Goal: Entertainment & Leisure: Browse casually

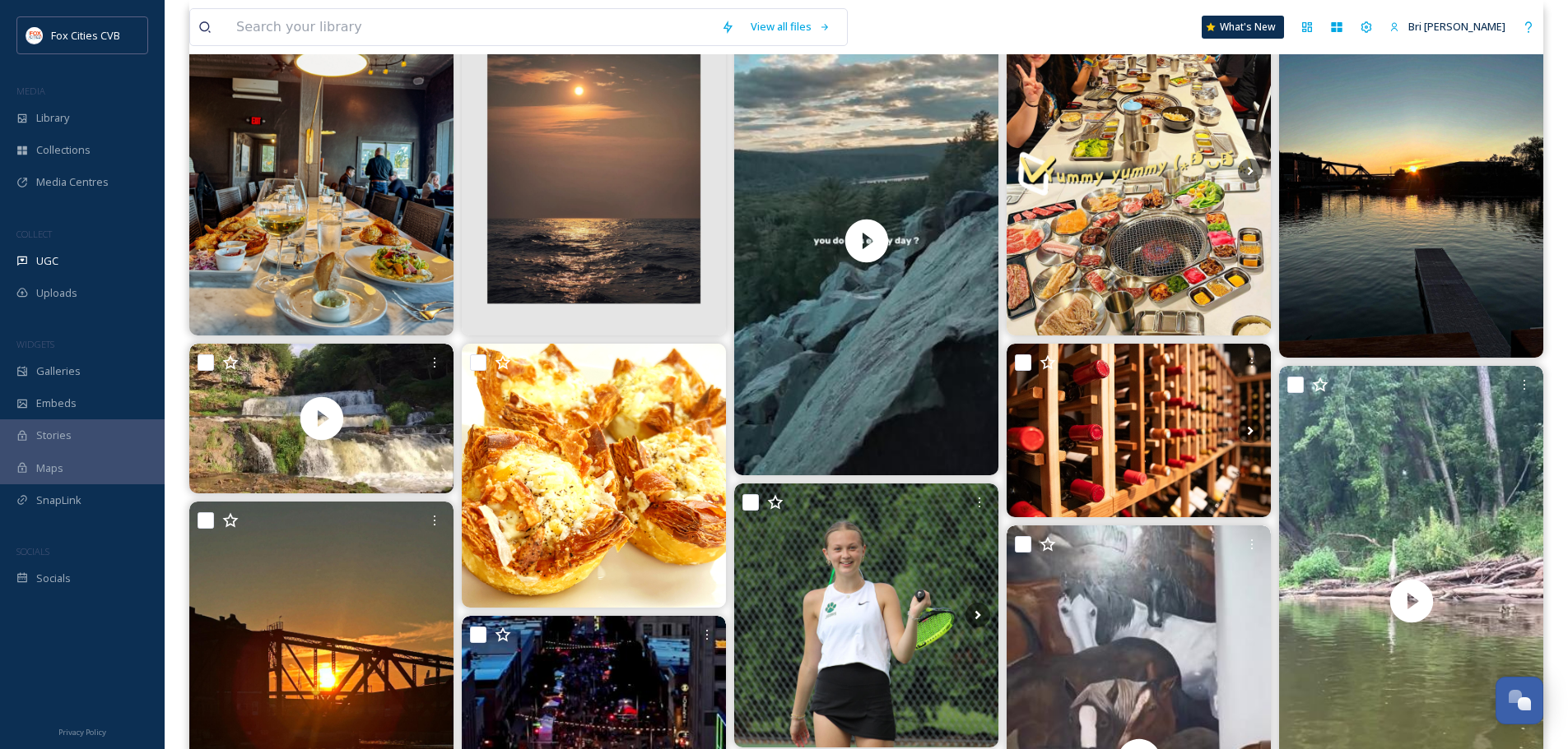
scroll to position [82, 0]
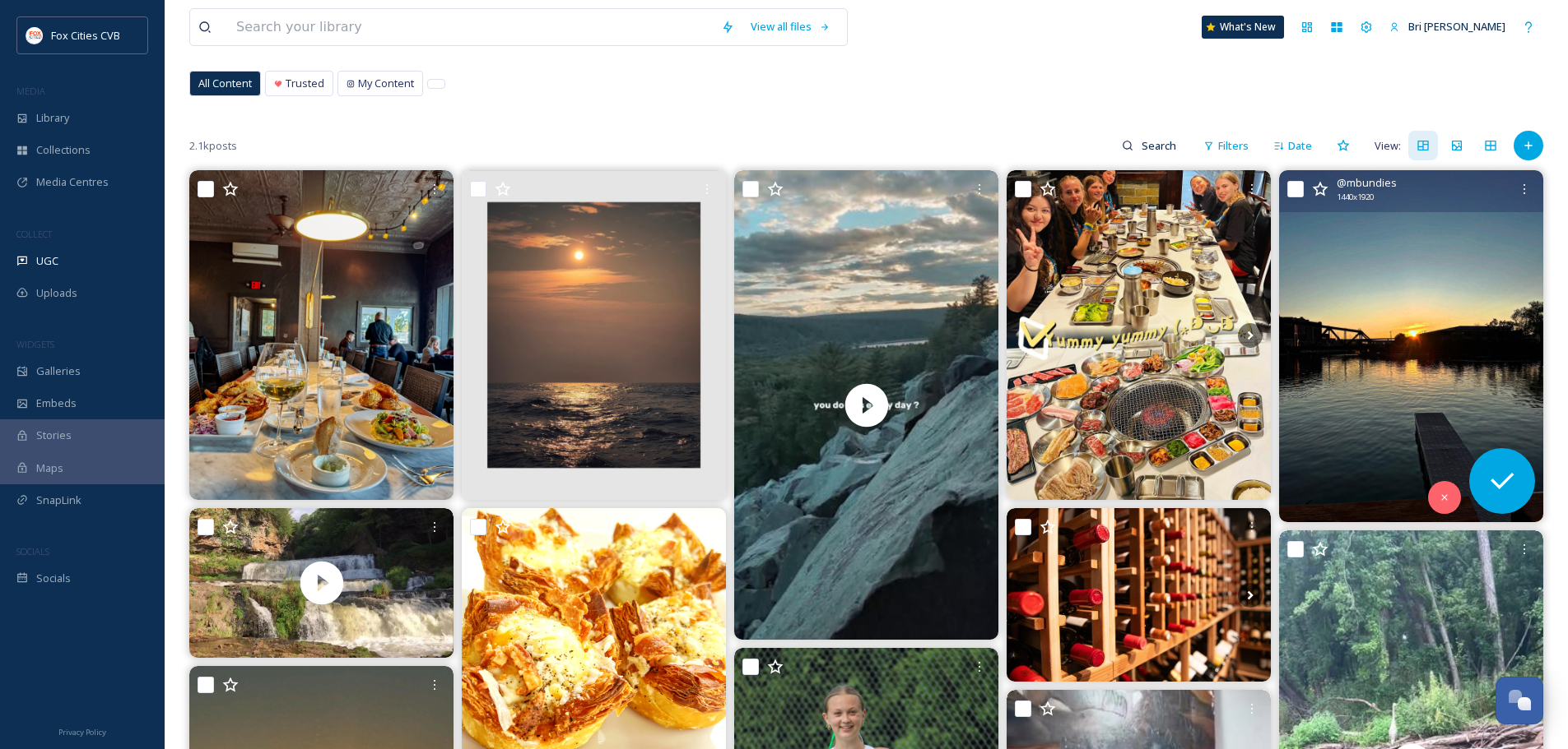
click at [1424, 290] on img at bounding box center [1411, 346] width 264 height 352
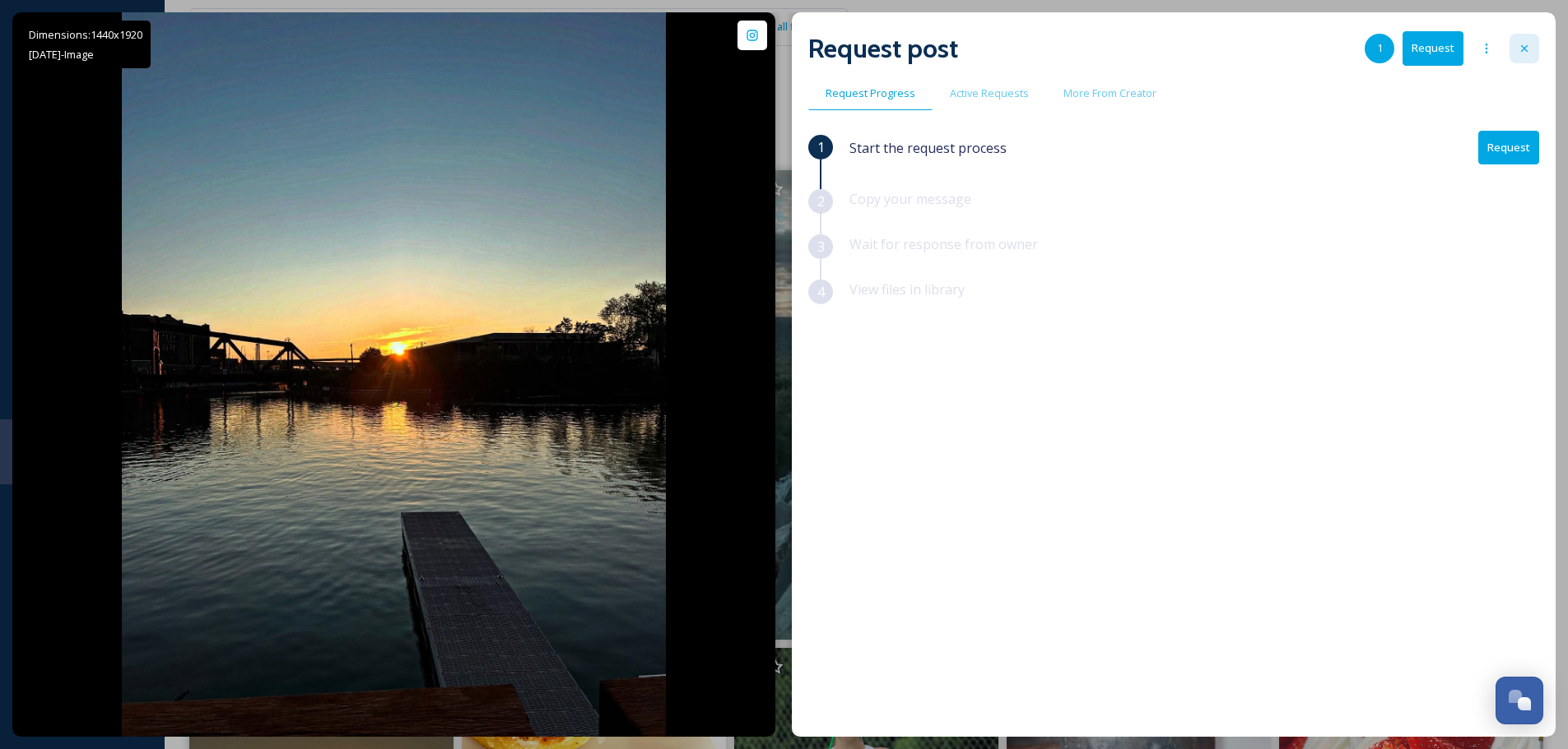
click at [1525, 49] on icon at bounding box center [1524, 48] width 13 height 13
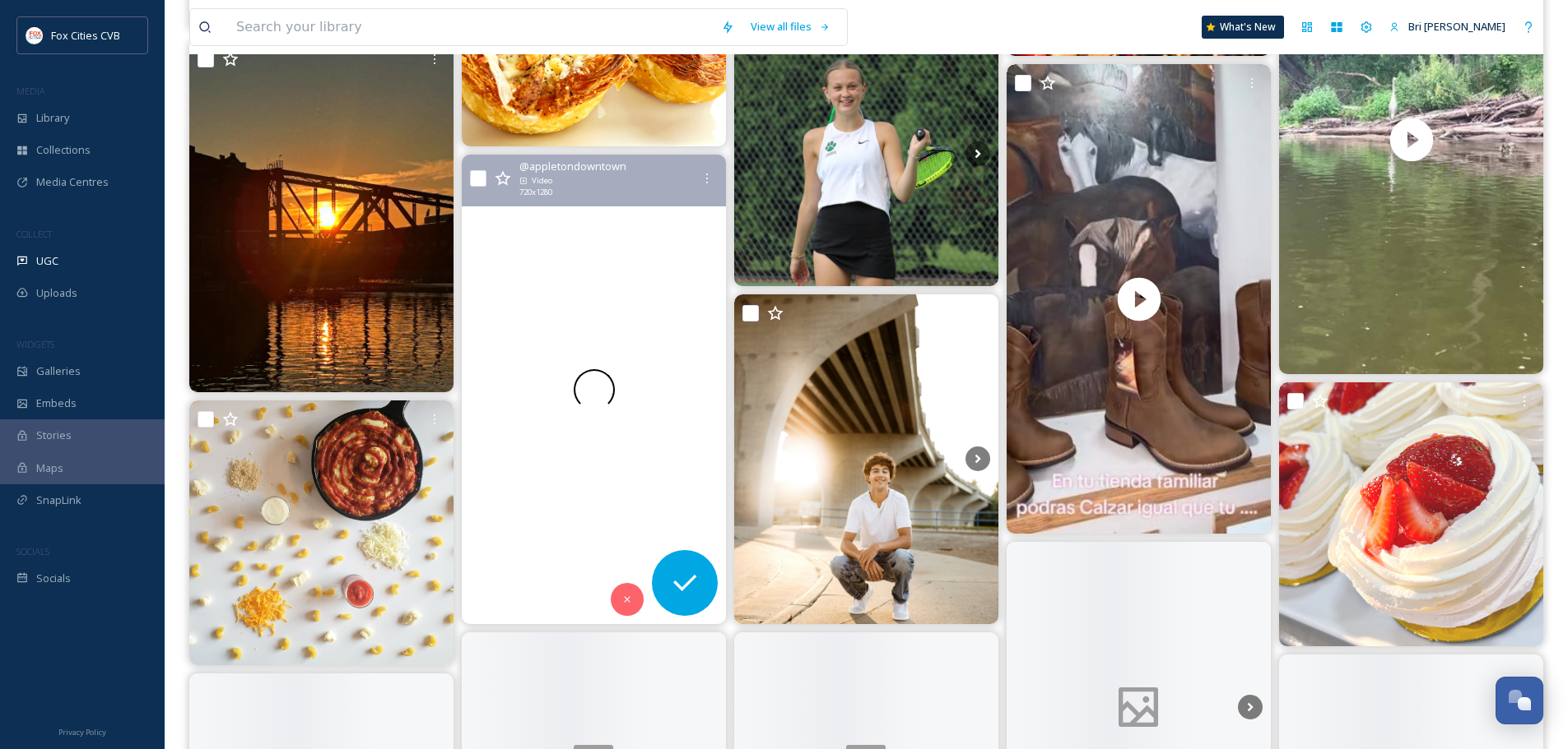
scroll to position [740, 0]
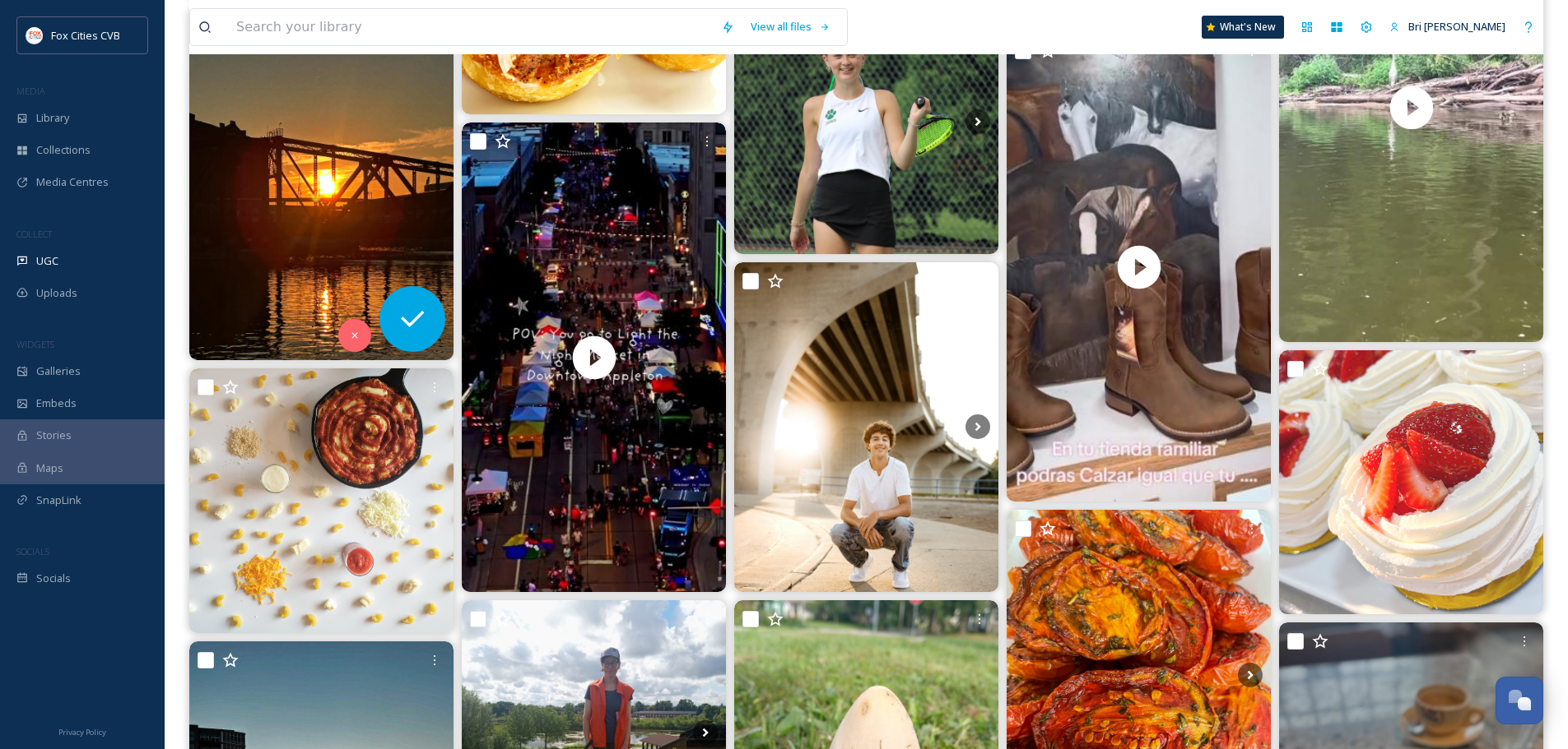
click at [342, 186] on img at bounding box center [322, 184] width 264 height 352
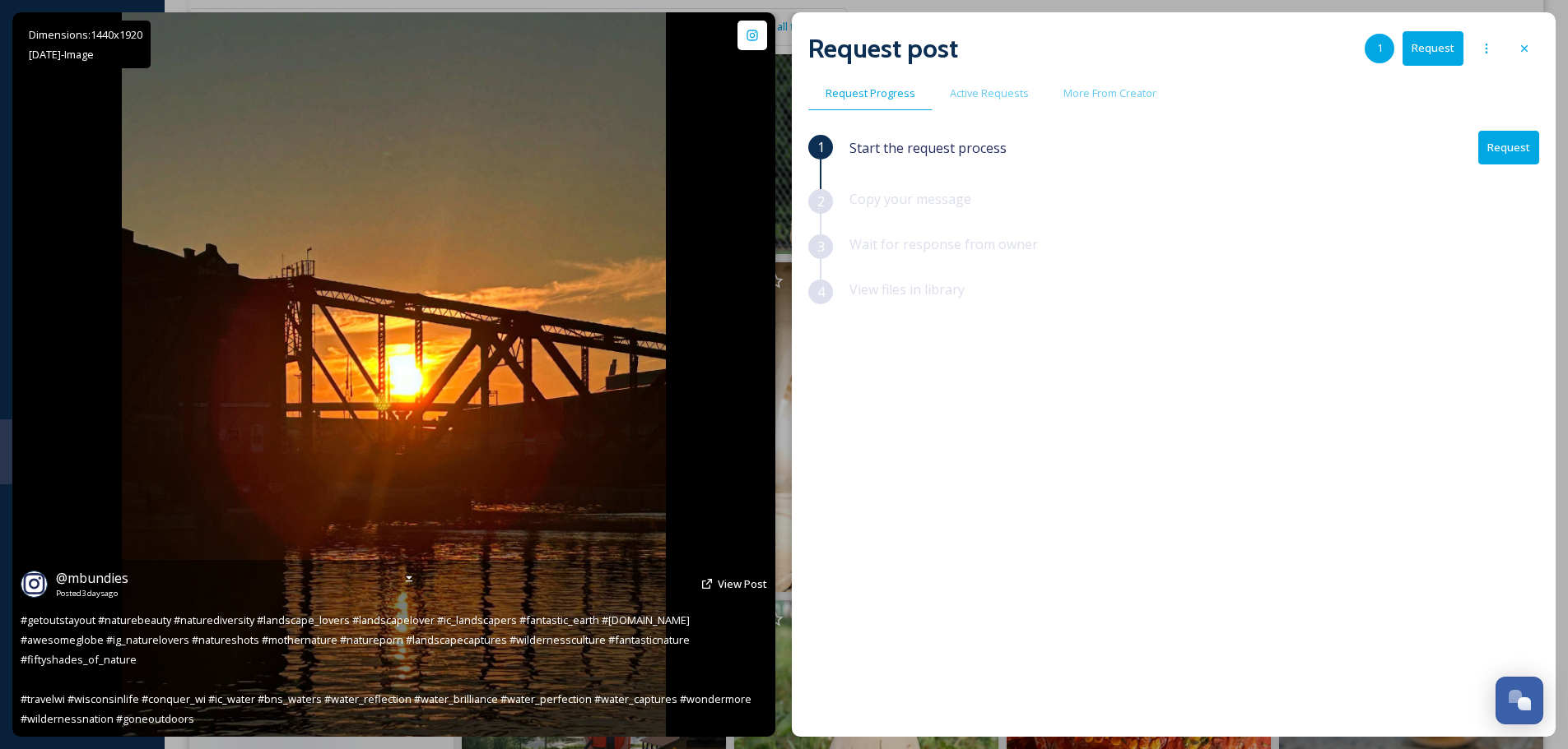
scroll to position [380, 0]
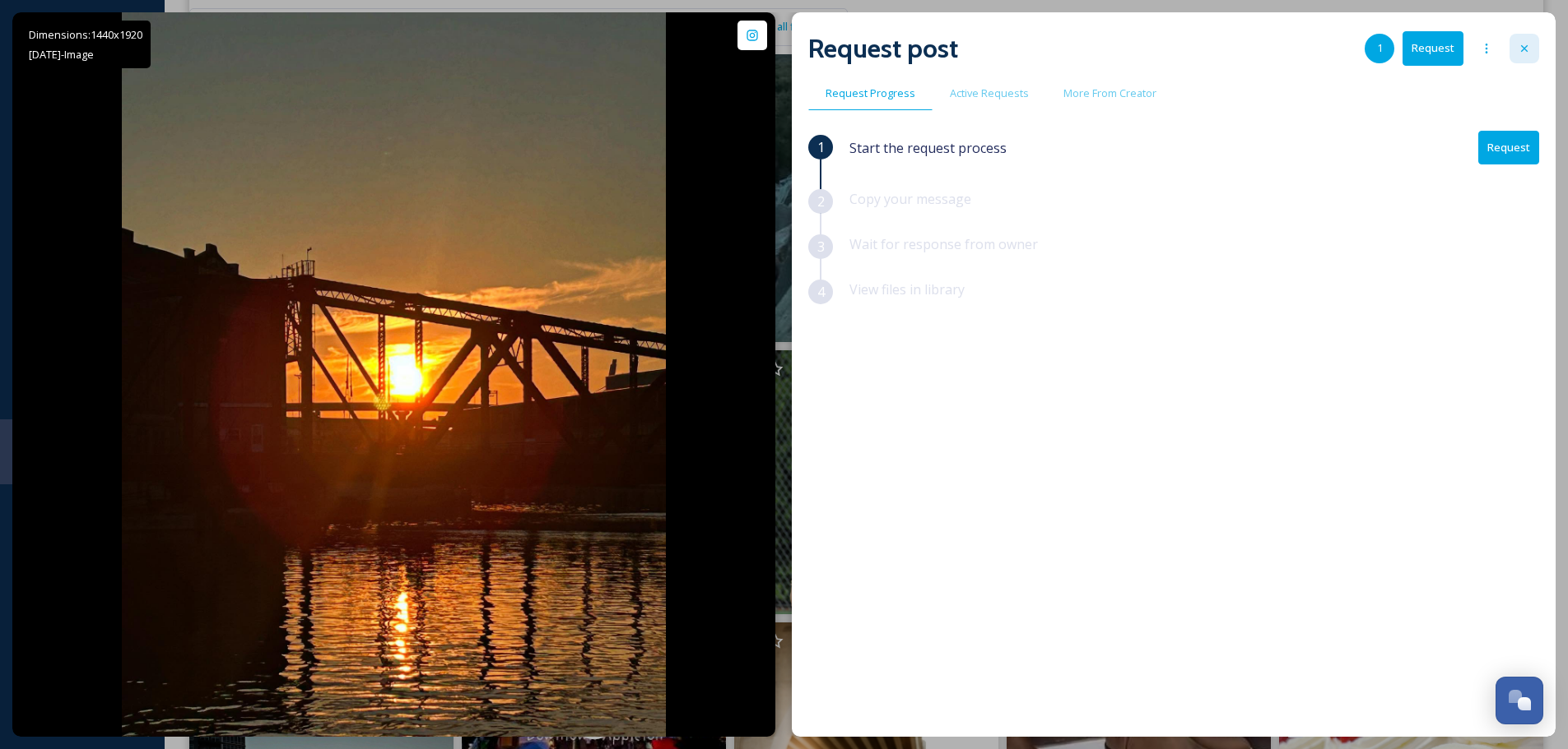
click at [1531, 53] on div at bounding box center [1524, 48] width 29 height 29
